Goal: Obtain resource: Obtain resource

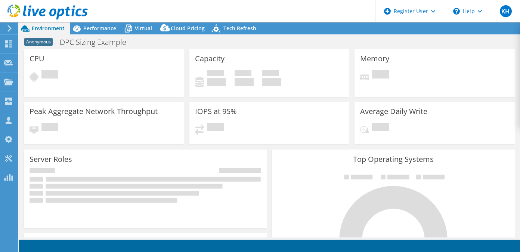
select select "EUFrankfurt"
select select "EUR"
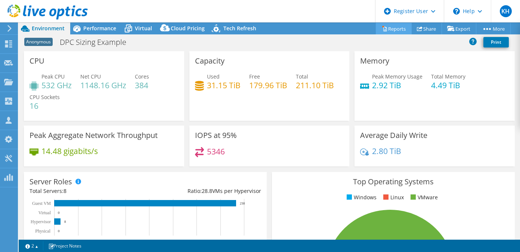
click at [389, 29] on link "Reports" at bounding box center [394, 29] width 36 height 12
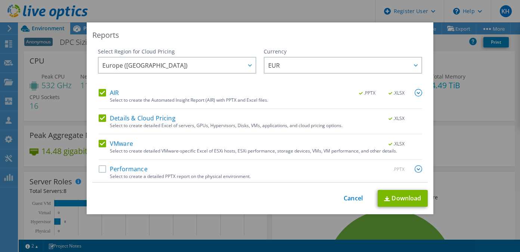
scroll to position [3, 0]
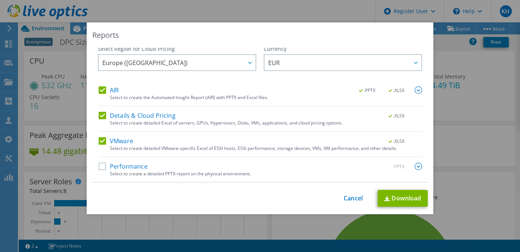
click at [99, 165] on label "Performance" at bounding box center [123, 166] width 49 height 7
click at [0, 0] on input "Performance" at bounding box center [0, 0] width 0 height 0
click at [415, 165] on img at bounding box center [418, 166] width 7 height 7
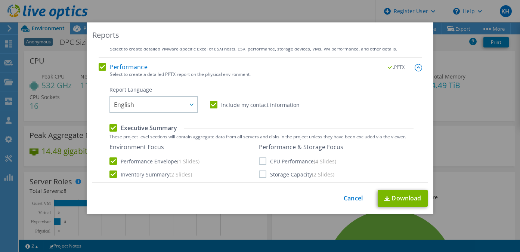
scroll to position [106, 0]
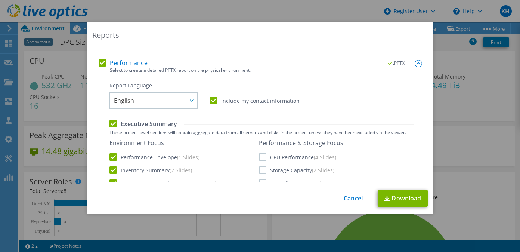
click at [212, 99] on label "Include my contact information" at bounding box center [255, 100] width 90 height 7
click at [0, 0] on input "Include my contact information" at bounding box center [0, 0] width 0 height 0
click at [260, 154] on label "CPU Performance (4 Slides)" at bounding box center [297, 156] width 77 height 7
click at [0, 0] on input "CPU Performance (4 Slides)" at bounding box center [0, 0] width 0 height 0
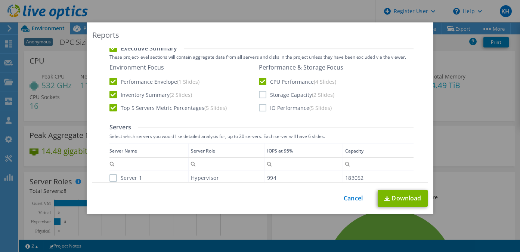
scroll to position [182, 0]
click at [259, 96] on label "Storage Capacity (2 Slides)" at bounding box center [297, 93] width 76 height 7
click at [0, 0] on input "Storage Capacity (2 Slides)" at bounding box center [0, 0] width 0 height 0
click at [259, 106] on label "IO Performance (5 Slides)" at bounding box center [295, 107] width 73 height 7
click at [0, 0] on input "IO Performance (5 Slides)" at bounding box center [0, 0] width 0 height 0
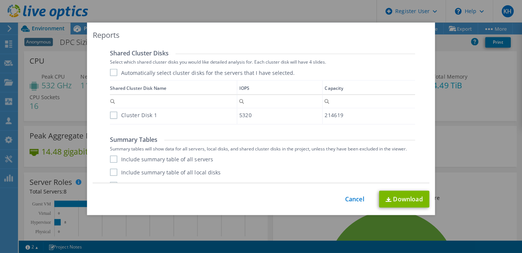
scroll to position [465, 0]
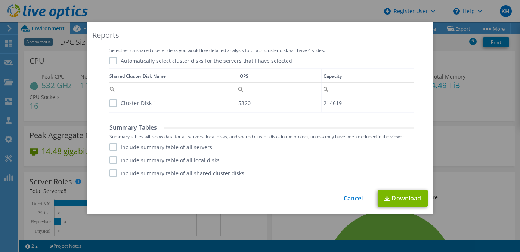
click at [113, 147] on label "Include summary table of all servers" at bounding box center [161, 146] width 103 height 7
click at [0, 0] on input "Include summary table of all servers" at bounding box center [0, 0] width 0 height 0
click at [111, 161] on label "Include summary table of all local disks" at bounding box center [165, 159] width 110 height 7
click at [0, 0] on input "Include summary table of all local disks" at bounding box center [0, 0] width 0 height 0
click at [112, 174] on label "Include summary table of all shared cluster disks" at bounding box center [177, 172] width 135 height 7
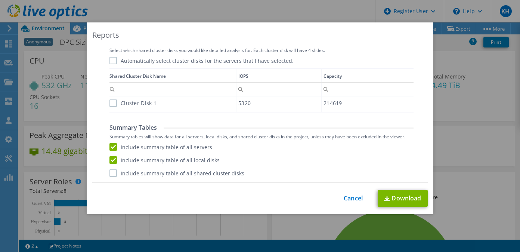
click at [0, 0] on input "Include summary table of all shared cluster disks" at bounding box center [0, 0] width 0 height 0
click at [400, 193] on link "Download" at bounding box center [403, 198] width 50 height 17
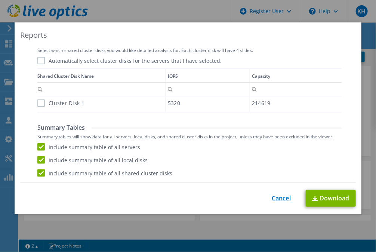
click at [274, 196] on link "Cancel" at bounding box center [281, 198] width 19 height 7
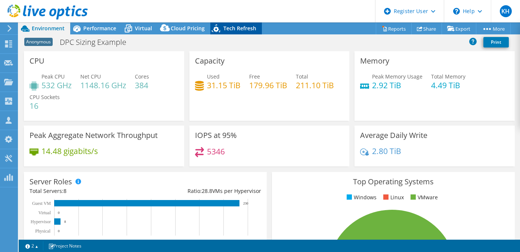
click at [228, 25] on span "Tech Refresh" at bounding box center [240, 28] width 33 height 7
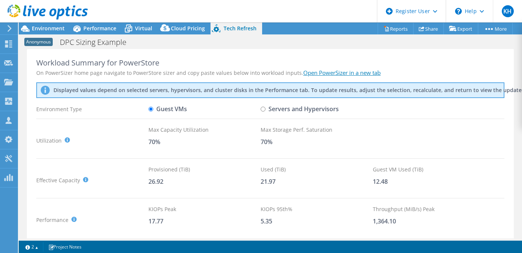
click at [477, 144] on div "Utilization It is generally recommended to leave around a 30% buffer for storag…" at bounding box center [270, 141] width 468 height 30
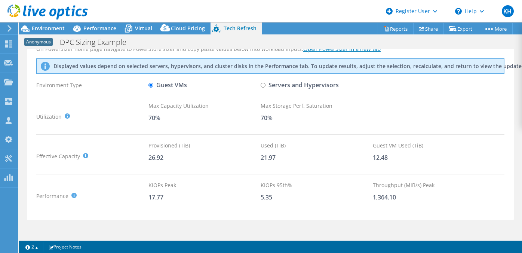
scroll to position [24, 0]
click at [55, 29] on span "Environment" at bounding box center [48, 28] width 33 height 7
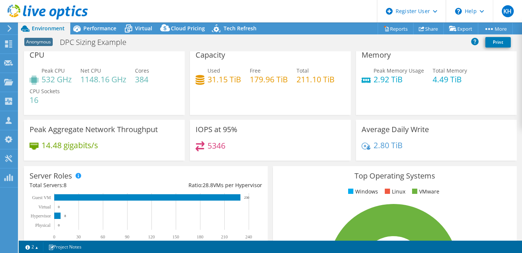
scroll to position [2, 0]
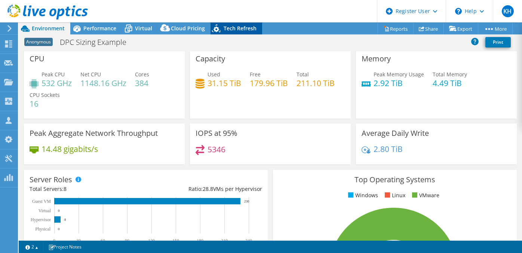
click at [237, 26] on span "Tech Refresh" at bounding box center [240, 28] width 33 height 7
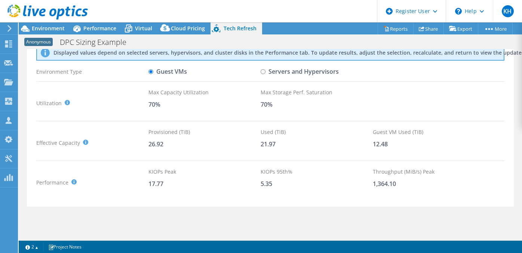
scroll to position [0, 0]
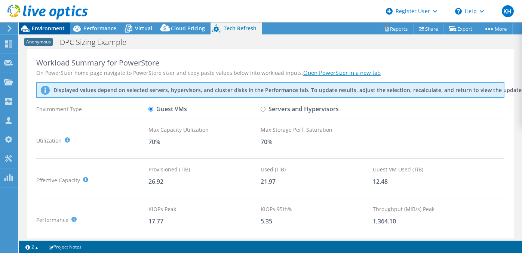
click at [55, 28] on span "Environment" at bounding box center [48, 28] width 33 height 7
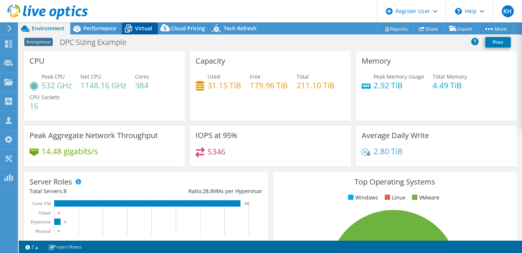
click at [138, 27] on span "Virtual" at bounding box center [143, 28] width 17 height 7
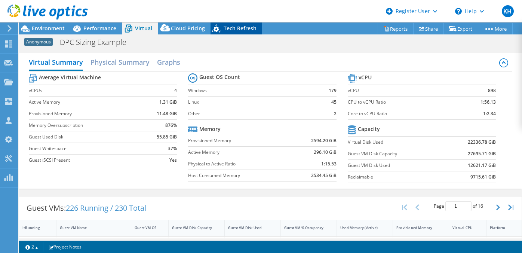
click at [235, 29] on span "Tech Refresh" at bounding box center [240, 28] width 33 height 7
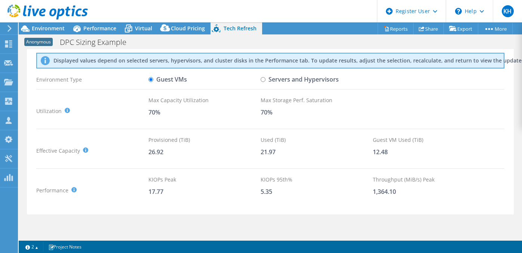
scroll to position [46, 0]
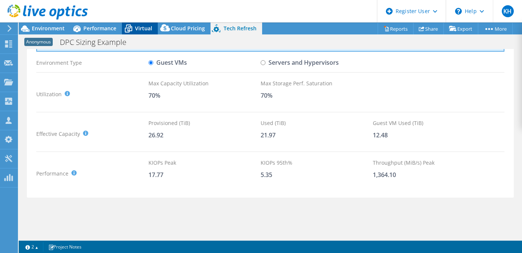
click at [144, 28] on span "Virtual" at bounding box center [143, 28] width 17 height 7
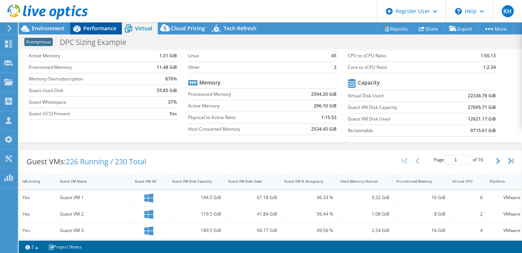
click at [102, 31] on span "Performance" at bounding box center [99, 28] width 33 height 7
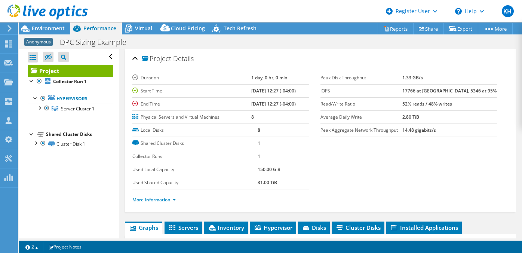
scroll to position [0, 0]
click at [55, 28] on span "Environment" at bounding box center [48, 28] width 33 height 7
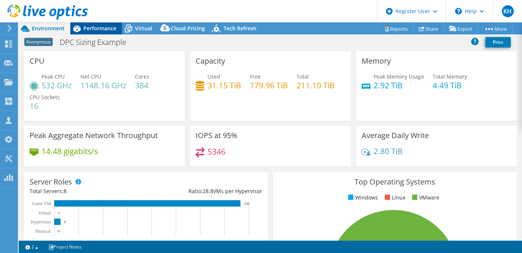
click at [109, 30] on span "Performance" at bounding box center [99, 28] width 33 height 7
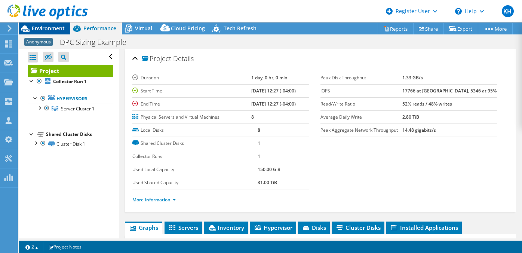
click at [59, 29] on span "Environment" at bounding box center [48, 28] width 33 height 7
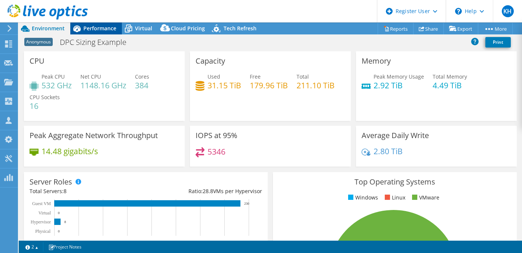
click at [108, 30] on span "Performance" at bounding box center [99, 28] width 33 height 7
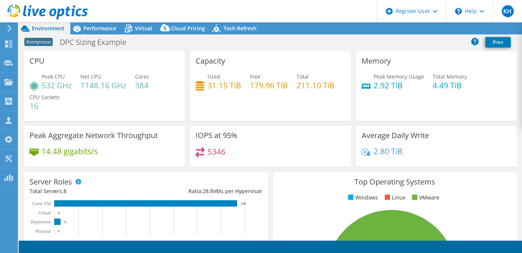
select select "USEast"
select select "USD"
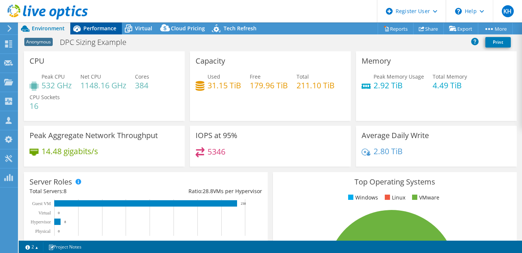
click at [97, 33] on div "Performance" at bounding box center [96, 28] width 52 height 12
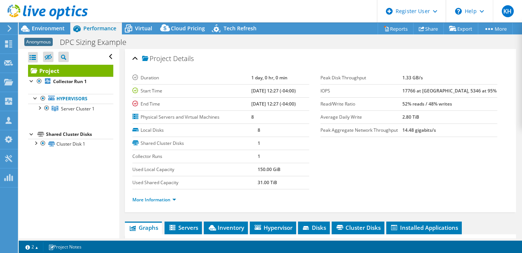
click at [455, 155] on section "Duration 1 day, 0 hr, 0 min Start Time 04/19/2023, 12:27 (-04:00) End Time 04/2…" at bounding box center [320, 140] width 376 height 139
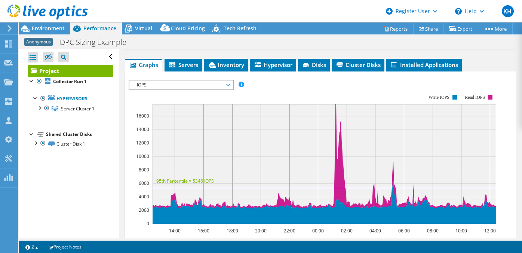
scroll to position [163, 0]
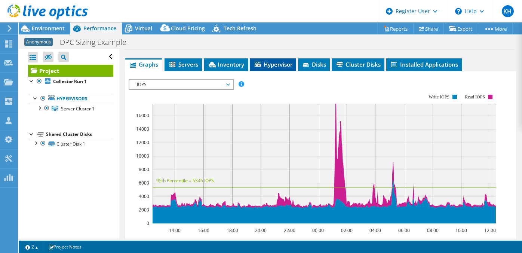
click at [277, 63] on span "Hypervisor" at bounding box center [272, 64] width 39 height 7
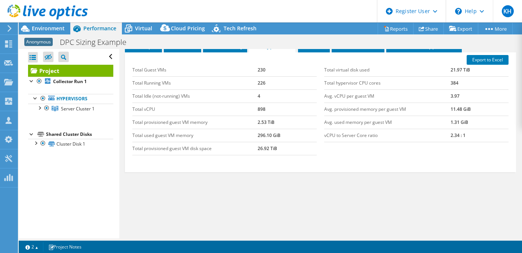
scroll to position [0, 0]
